Goal: Transaction & Acquisition: Subscribe to service/newsletter

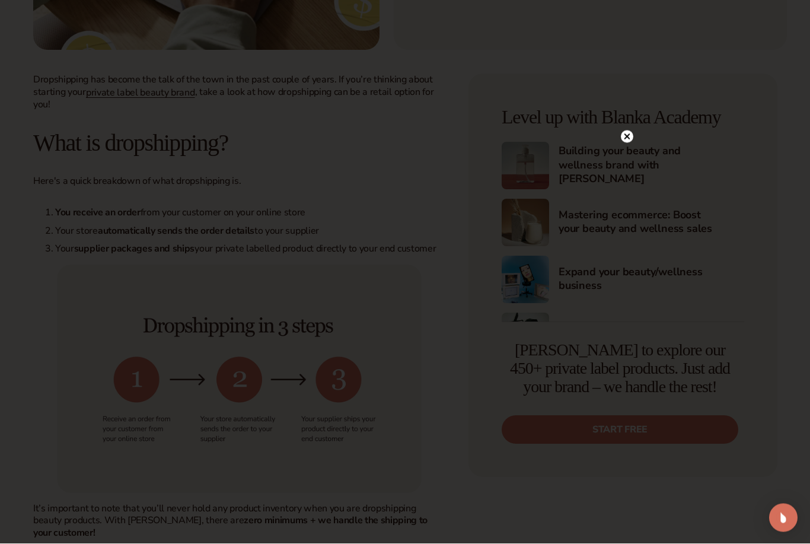
scroll to position [405, 0]
click at [615, 143] on circle at bounding box center [621, 136] width 12 height 12
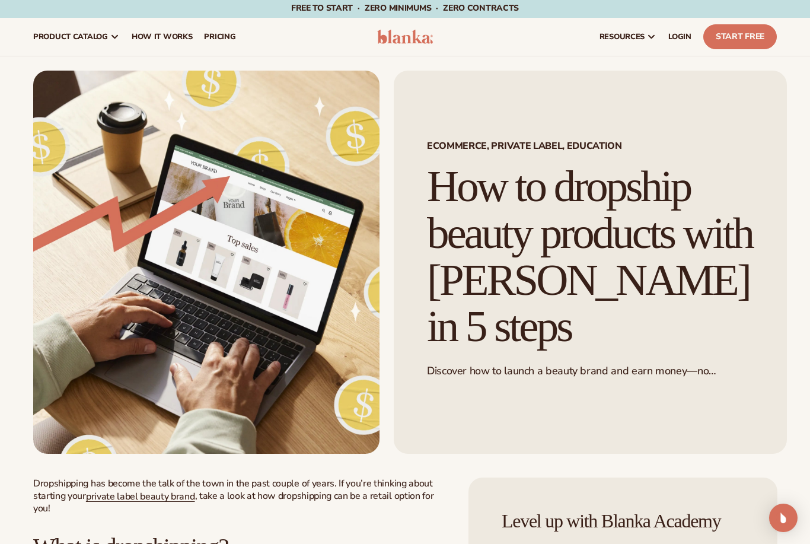
scroll to position [0, 0]
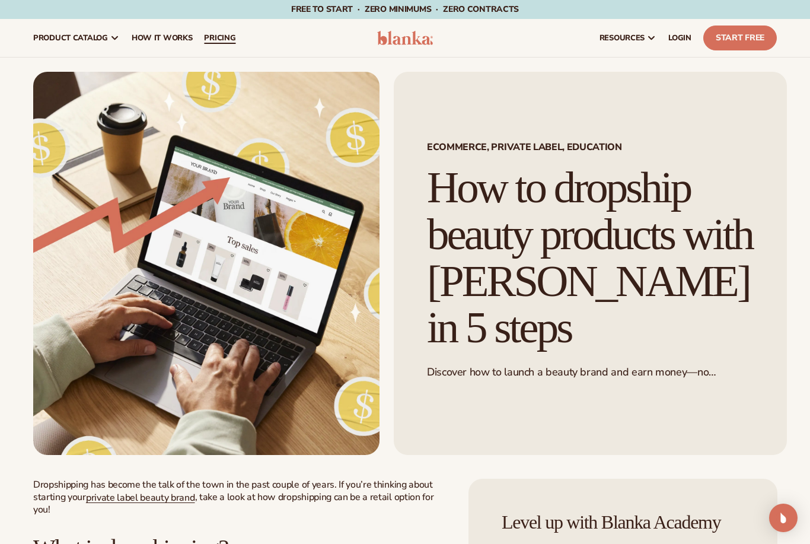
click at [217, 31] on link "pricing" at bounding box center [219, 38] width 43 height 38
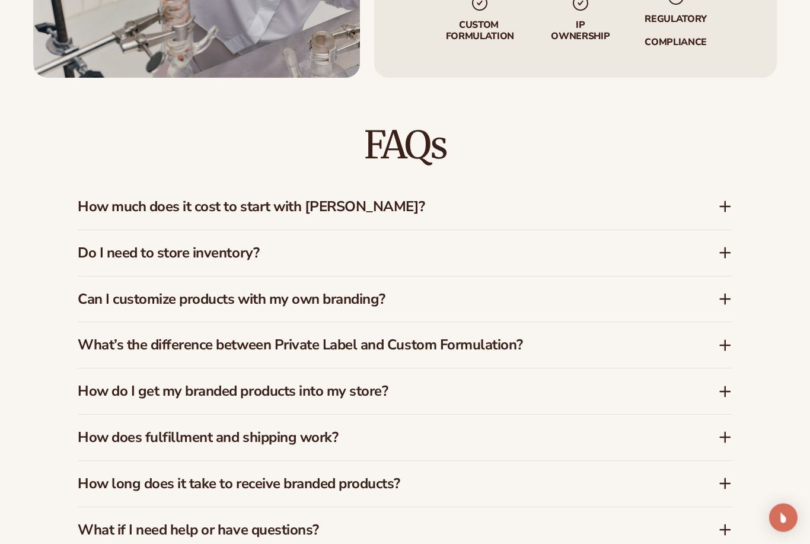
scroll to position [1586, 0]
click at [731, 200] on div "How much does it cost to start with Blanka?" at bounding box center [405, 207] width 654 height 46
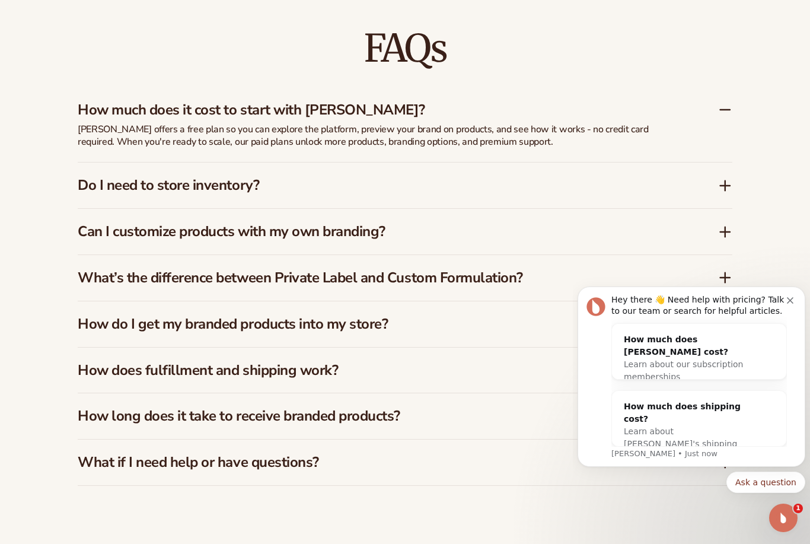
scroll to position [1688, 0]
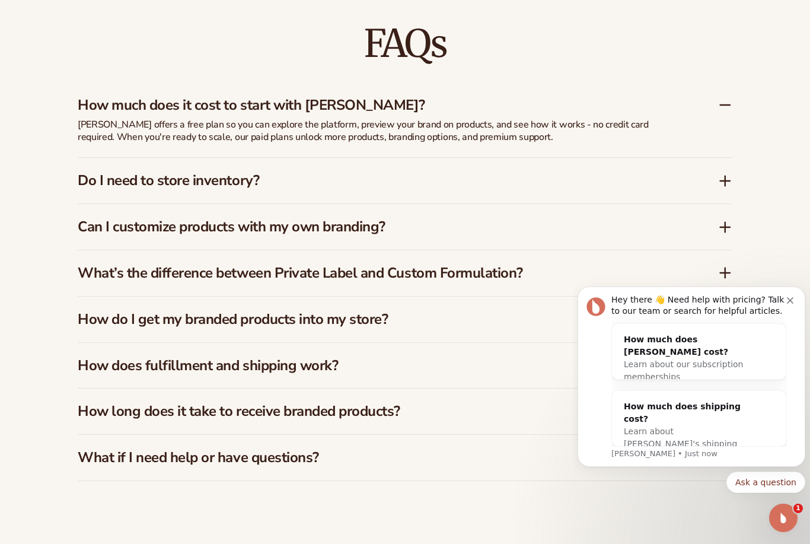
click at [791, 298] on icon "Dismiss notification" at bounding box center [790, 300] width 7 height 7
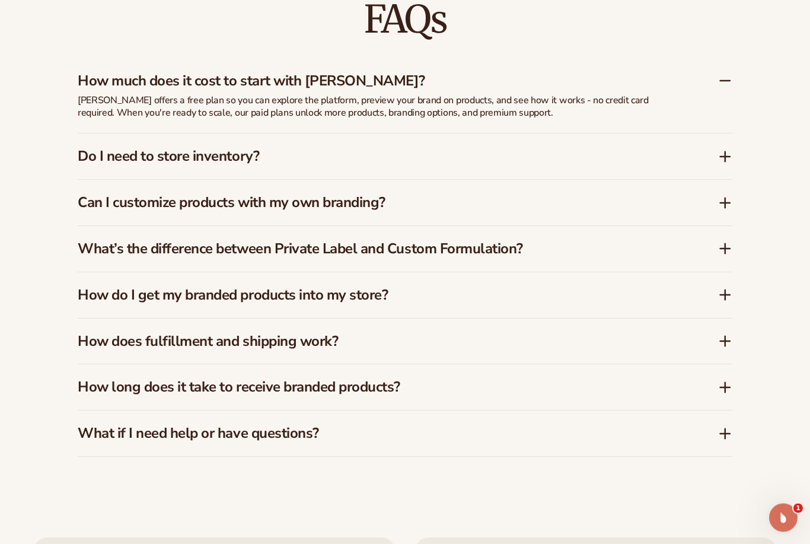
scroll to position [1712, 0]
click at [720, 149] on icon at bounding box center [725, 156] width 14 height 14
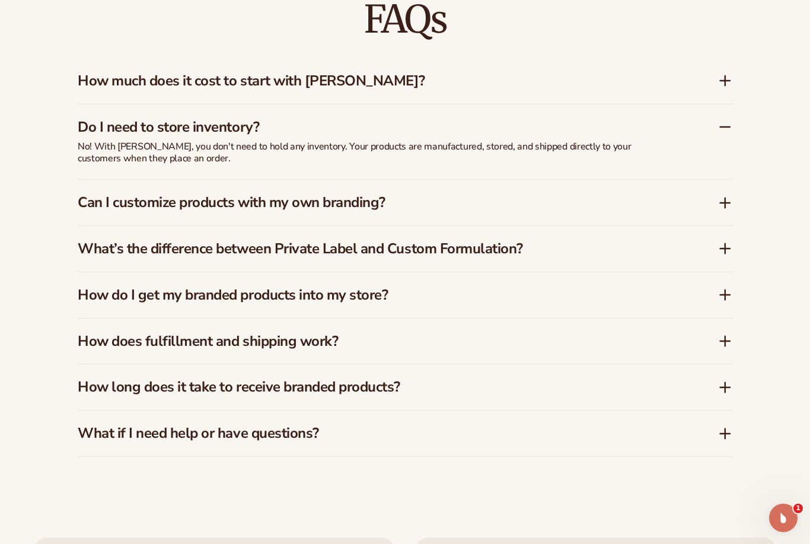
click at [718, 196] on icon at bounding box center [725, 203] width 14 height 14
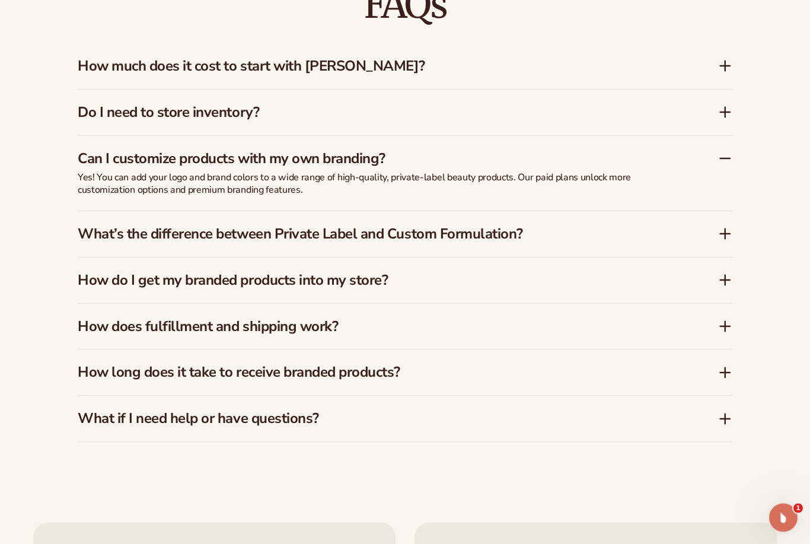
scroll to position [1727, 0]
click at [725, 229] on icon at bounding box center [725, 233] width 0 height 9
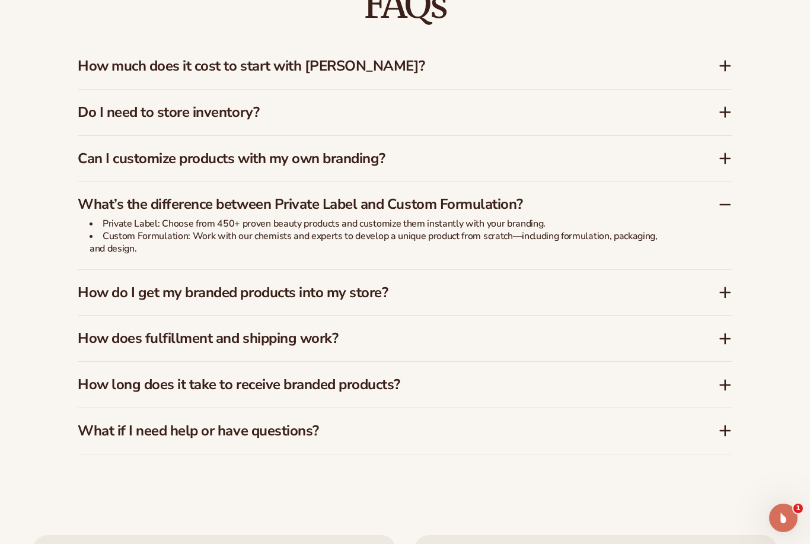
click at [721, 339] on icon at bounding box center [724, 339] width 9 height 0
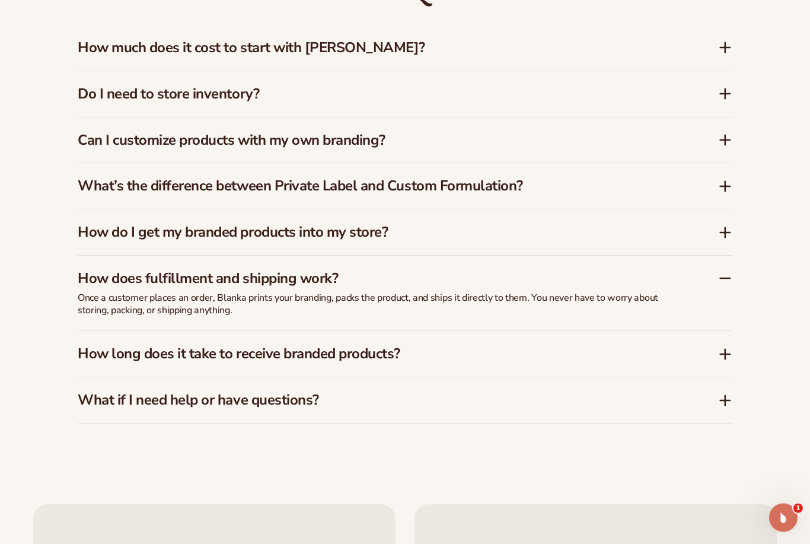
scroll to position [1745, 0]
click at [727, 347] on icon at bounding box center [725, 354] width 14 height 14
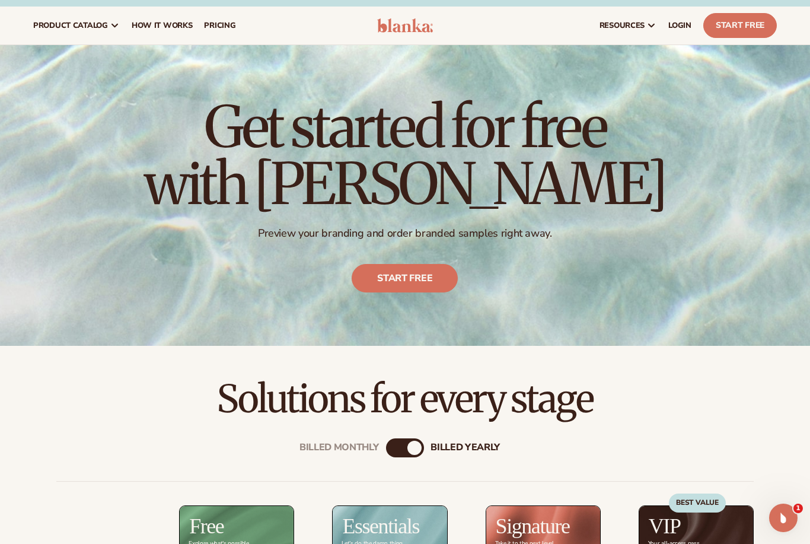
scroll to position [0, 0]
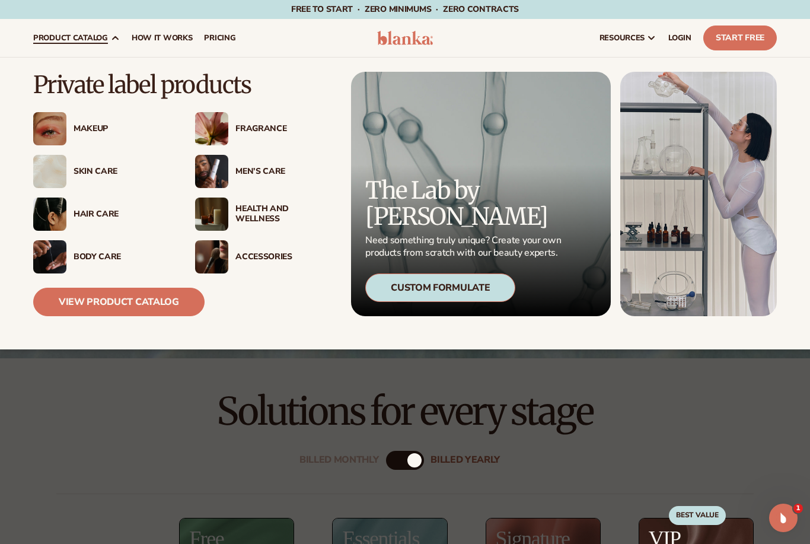
click at [100, 173] on div "Skin Care" at bounding box center [123, 172] width 98 height 10
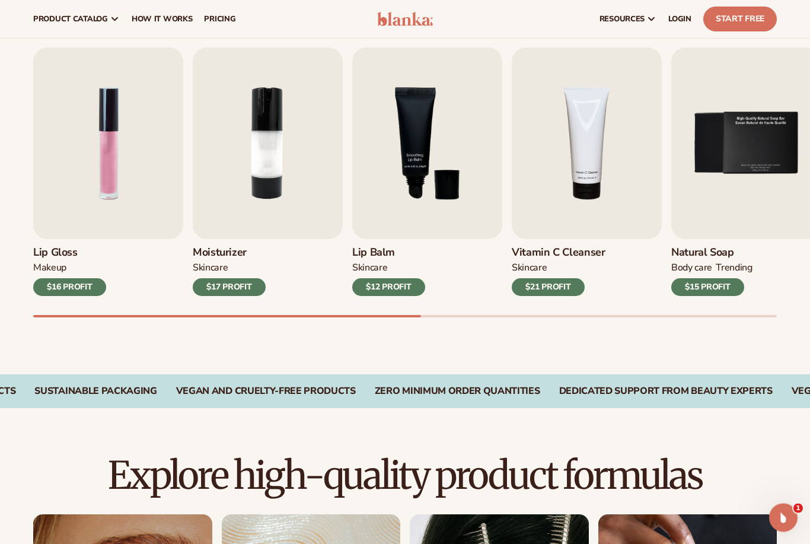
scroll to position [369, 0]
click at [592, 180] on img "4 / 9" at bounding box center [587, 142] width 150 height 191
click at [567, 283] on div "$21 PROFIT" at bounding box center [548, 287] width 73 height 18
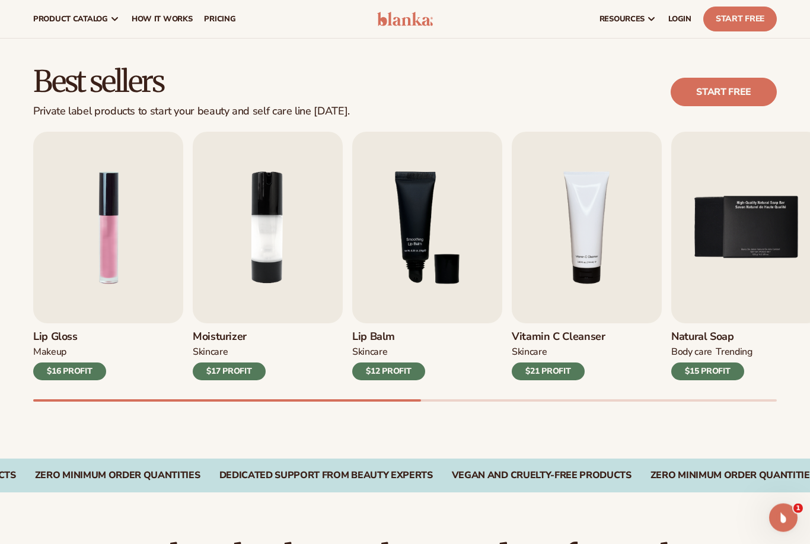
scroll to position [253, 0]
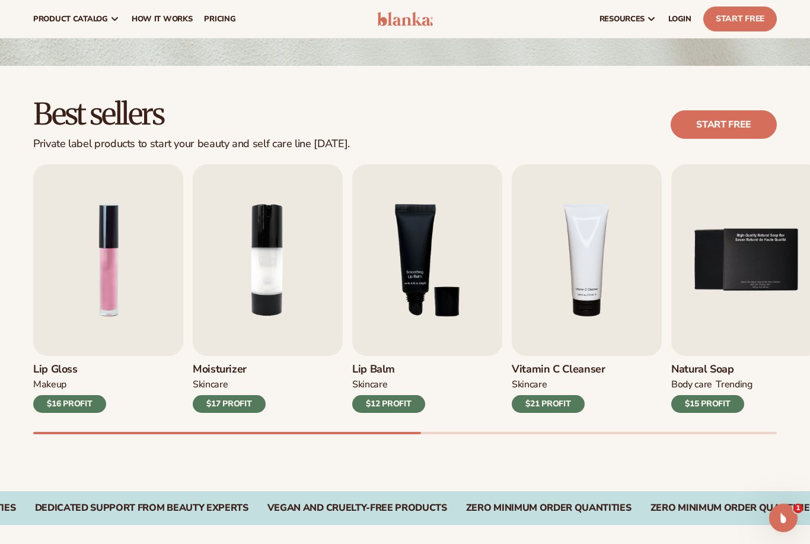
click at [623, 269] on img "4 / 9" at bounding box center [587, 259] width 150 height 191
click at [624, 292] on img "4 / 9" at bounding box center [587, 259] width 150 height 191
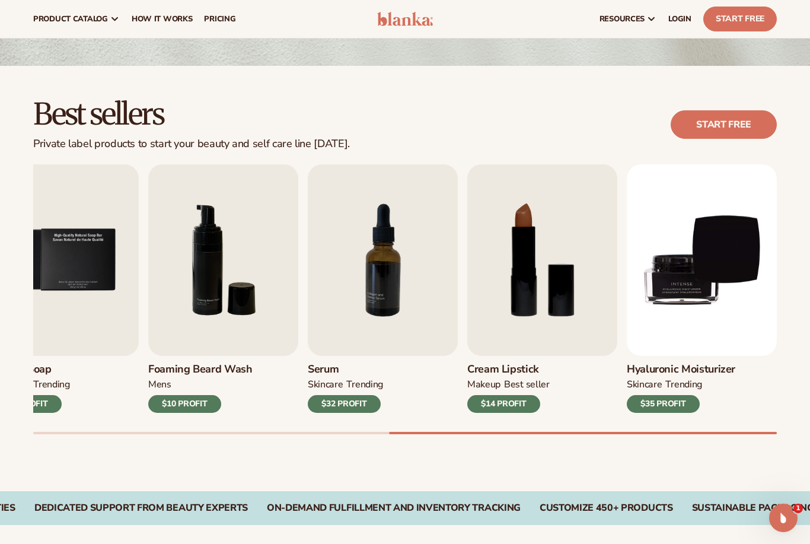
click at [660, 398] on div "$35 PROFIT" at bounding box center [663, 404] width 73 height 18
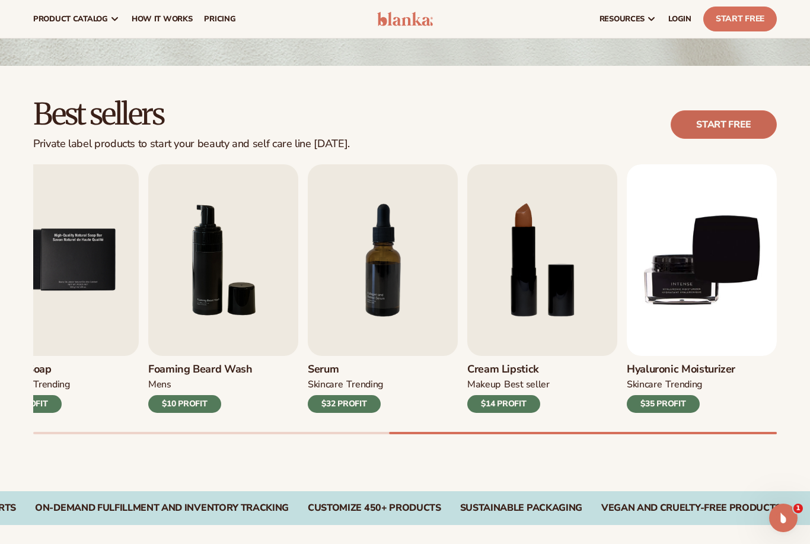
click at [707, 124] on link "Start free" at bounding box center [723, 124] width 106 height 28
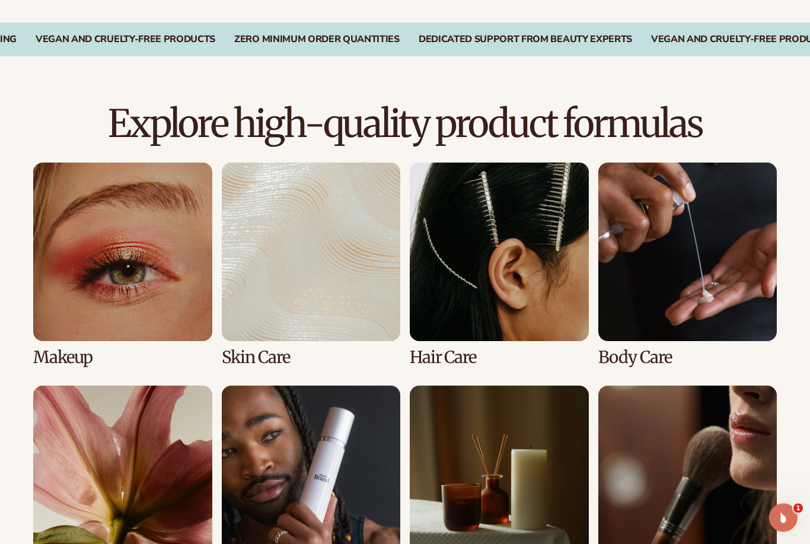
scroll to position [721, 0]
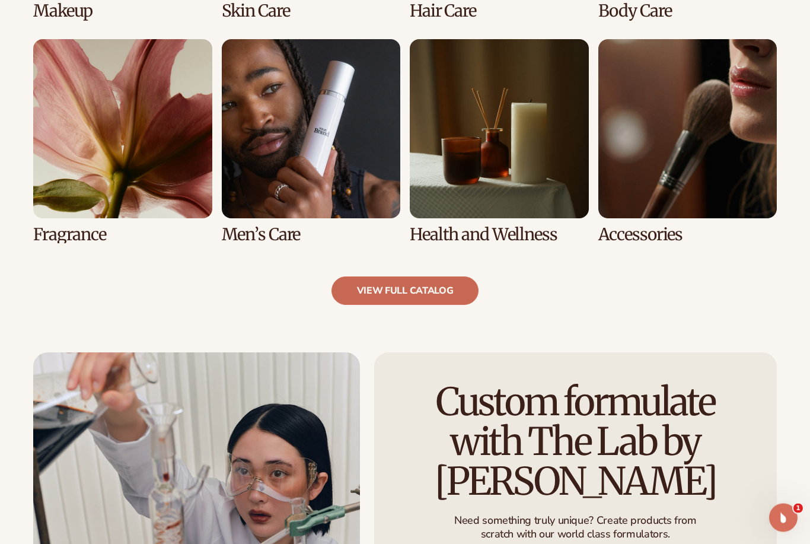
click at [428, 301] on link "view full catalog" at bounding box center [405, 291] width 148 height 28
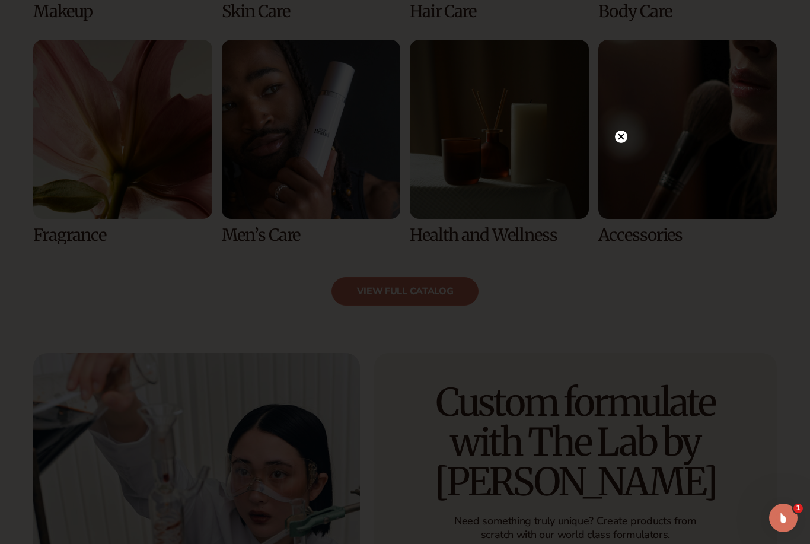
scroll to position [1067, 0]
